Goal: Task Accomplishment & Management: Manage account settings

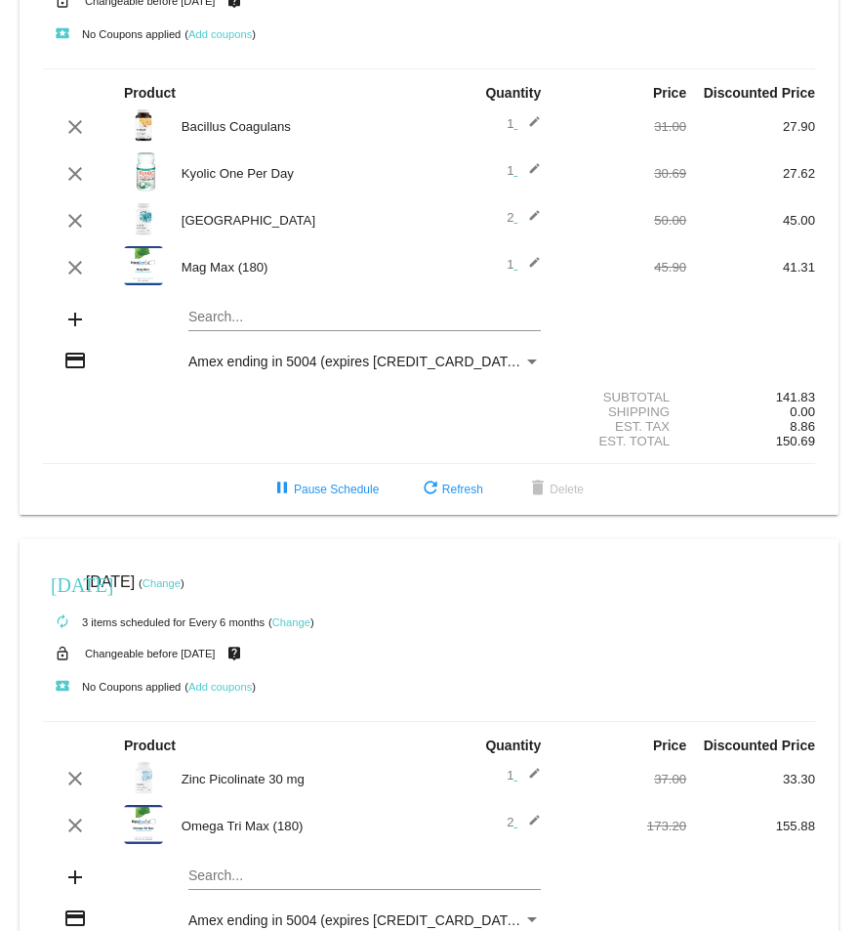
scroll to position [15, 0]
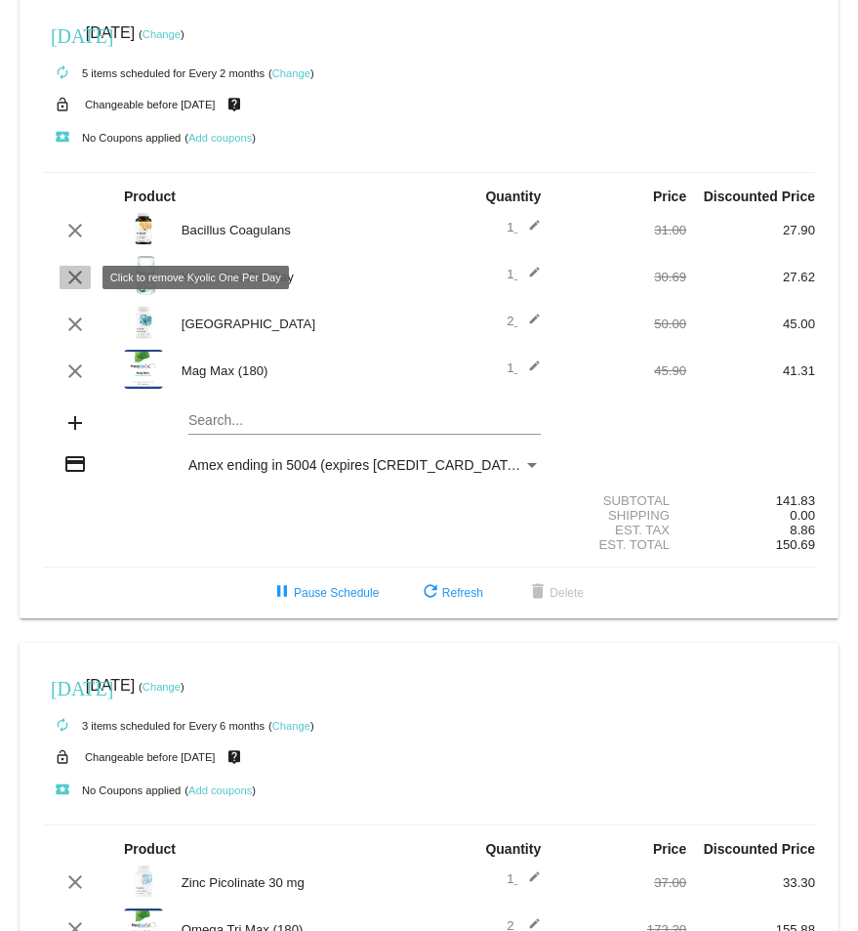
click at [73, 276] on mat-icon "clear" at bounding box center [74, 277] width 23 height 23
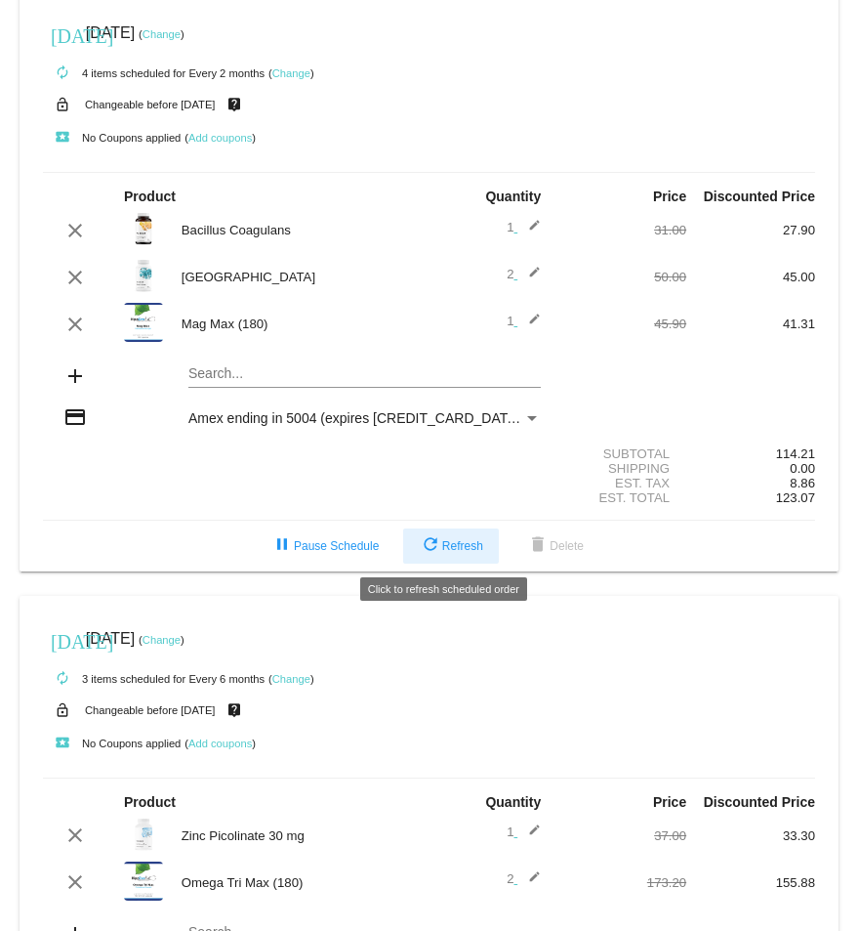
click at [463, 545] on span "refresh Refresh" at bounding box center [451, 546] width 64 height 14
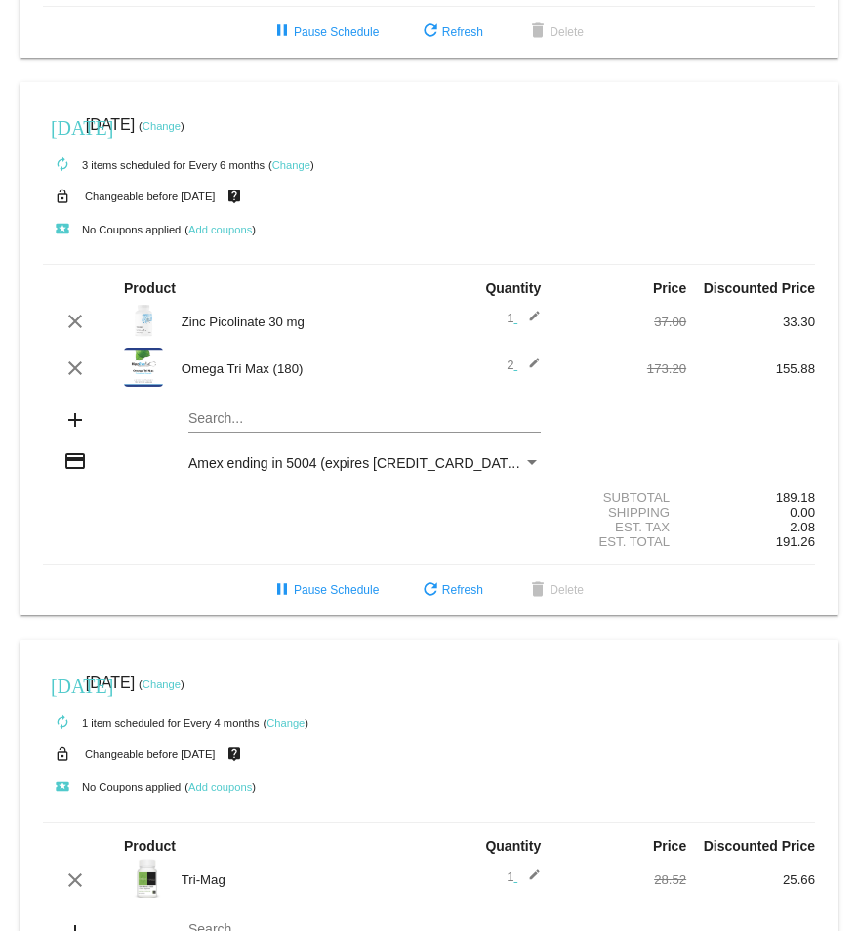
scroll to position [601, 0]
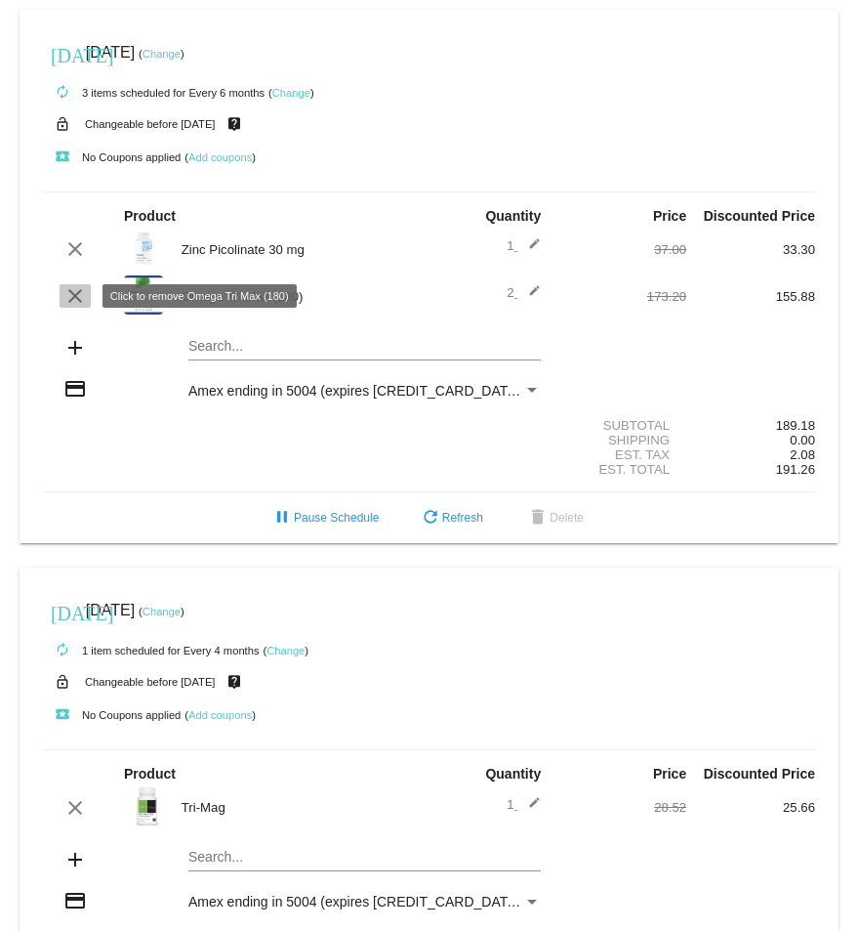
click at [74, 295] on mat-icon "clear" at bounding box center [74, 295] width 23 height 23
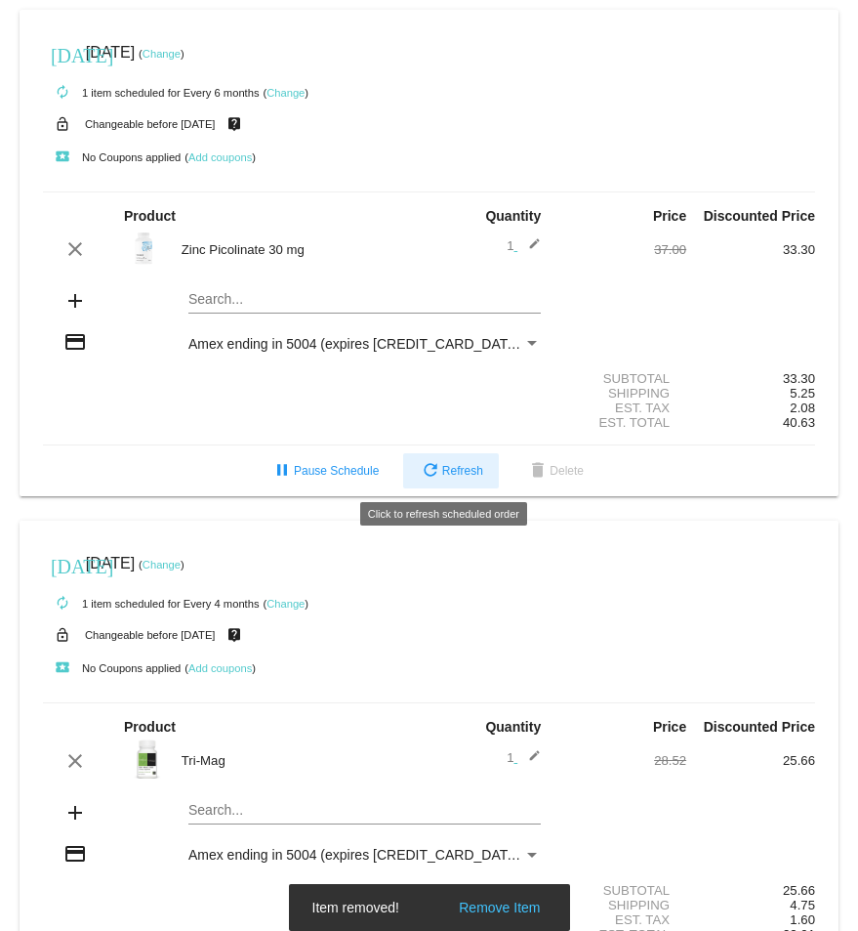
click at [433, 461] on mat-icon "refresh" at bounding box center [430, 471] width 23 height 23
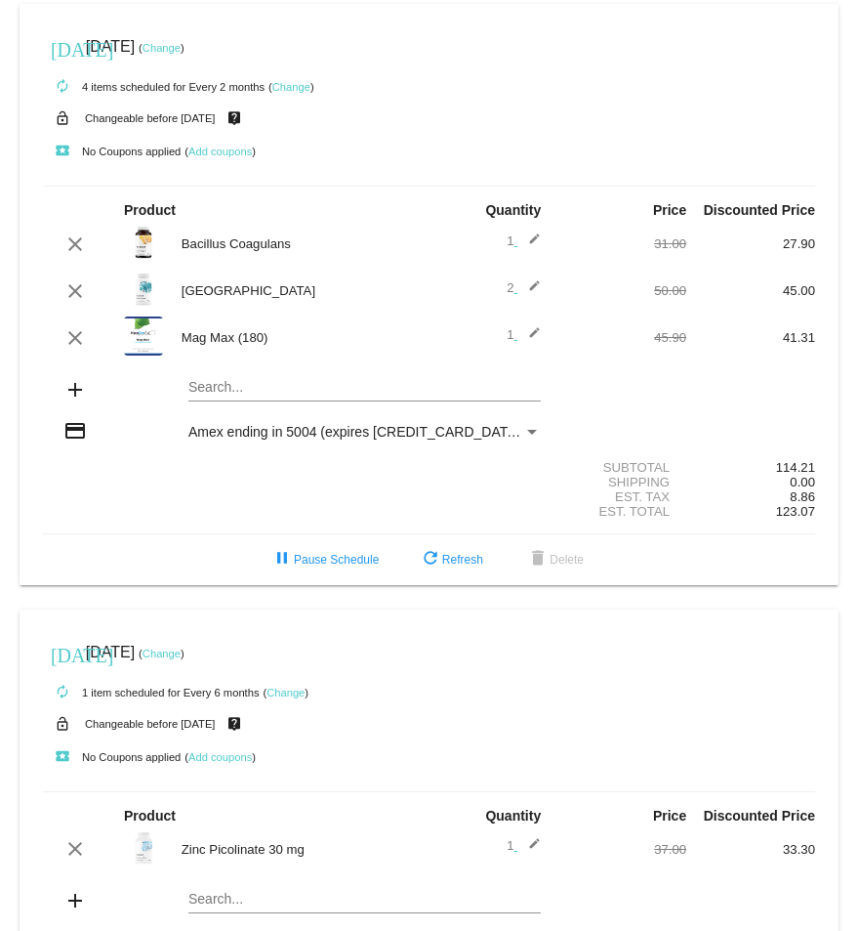
scroll to position [0, 0]
